Goal: Find specific page/section: Find specific page/section

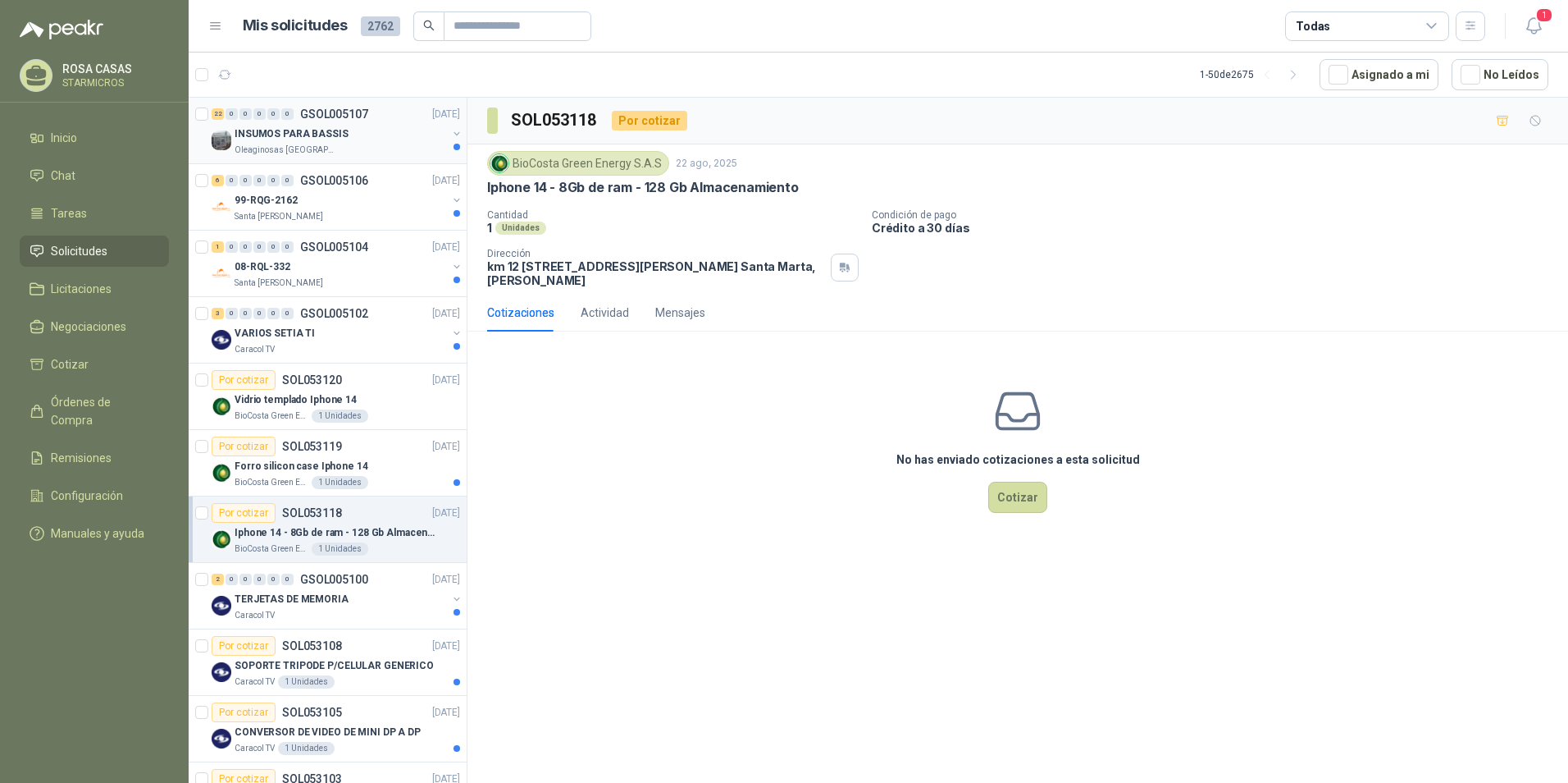
click at [364, 144] on div "Oleaginosas [GEOGRAPHIC_DATA][PERSON_NAME]" at bounding box center [340, 150] width 212 height 13
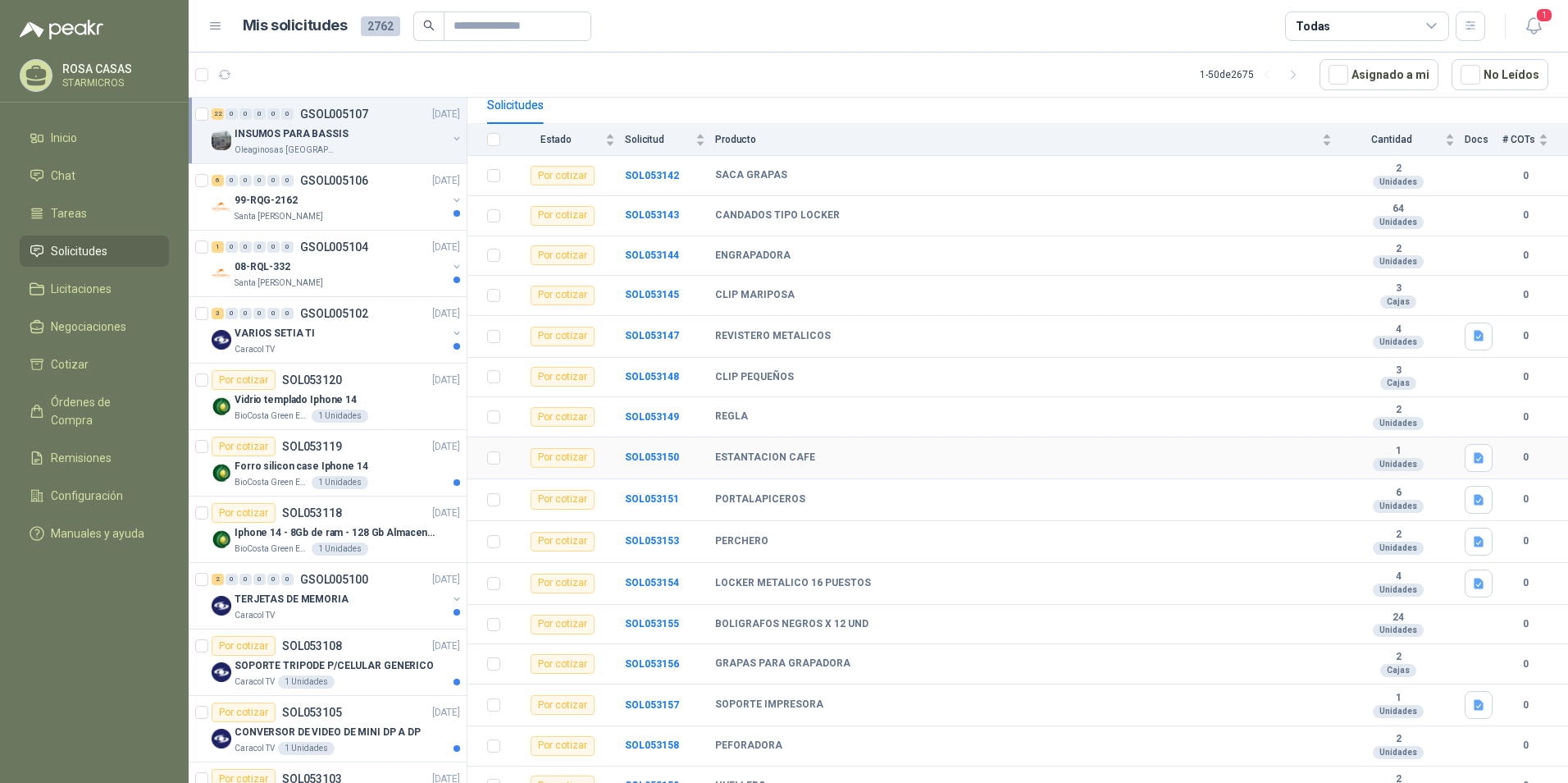
scroll to position [422, 0]
